Goal: Task Accomplishment & Management: Use online tool/utility

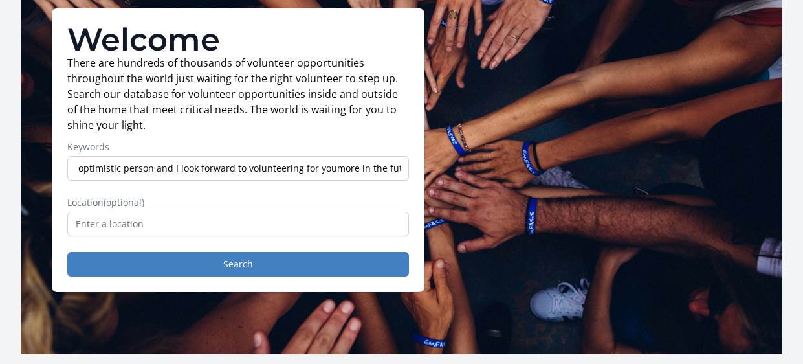
scroll to position [0, 52]
click at [320, 169] on input "I am a very optimistic person and I look forward to volunteering for youmore in…" at bounding box center [238, 168] width 342 height 25
type input "I am a very optimistic person and I look forward to volunteering for you more i…"
click at [180, 220] on input "text" at bounding box center [238, 224] width 342 height 25
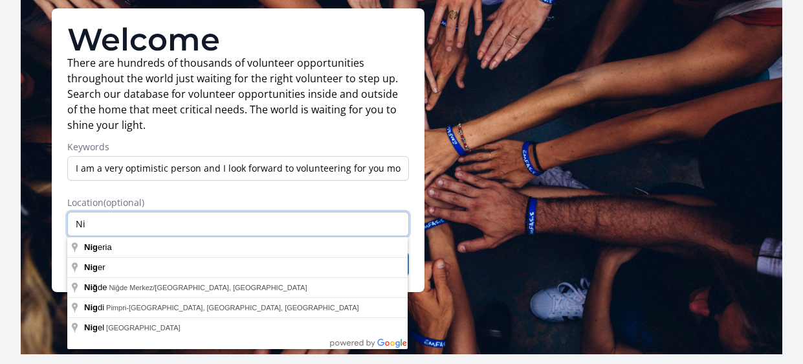
type input "N"
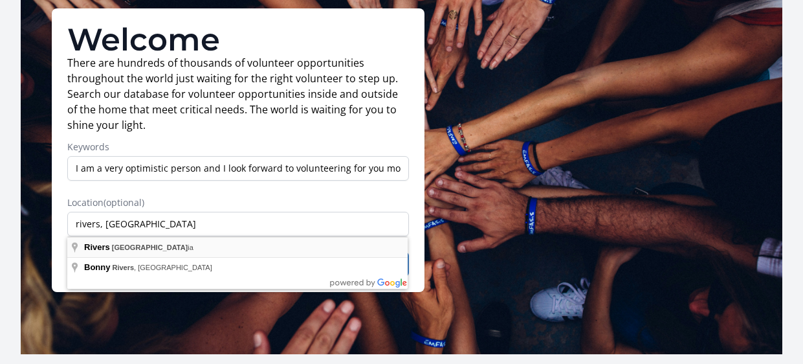
type input "[GEOGRAPHIC_DATA], [GEOGRAPHIC_DATA]"
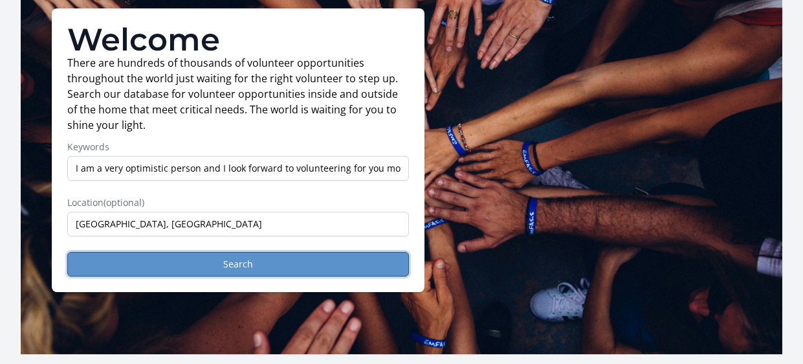
click at [144, 263] on button "Search" at bounding box center [238, 264] width 342 height 25
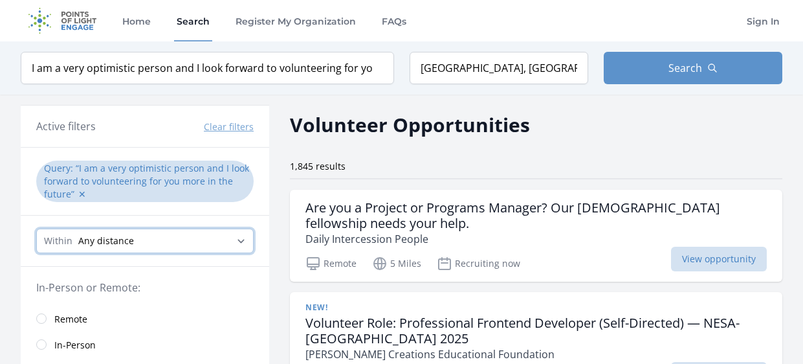
click at [189, 233] on select "Any distance , 5 Miles , 20 Miles , 50 Miles , 100 Miles" at bounding box center [144, 240] width 217 height 25
click at [27, 200] on div "Query : I am a very optimistic person and I look forward to volunteering for yo…" at bounding box center [145, 182] width 248 height 68
click at [61, 318] on span "Remote" at bounding box center [70, 319] width 33 height 13
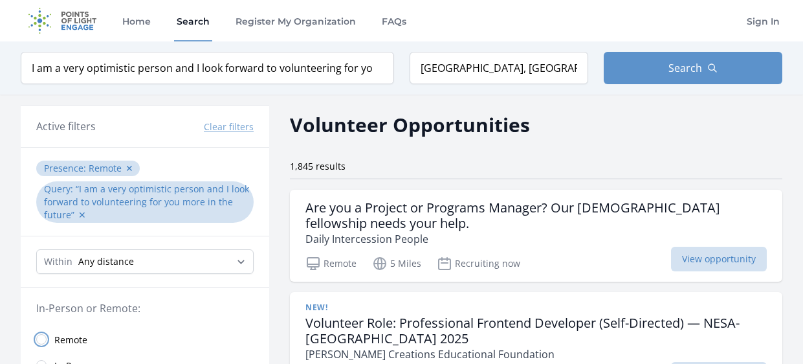
click at [38, 340] on input "radio" at bounding box center [41, 339] width 10 height 10
